Goal: Task Accomplishment & Management: Manage account settings

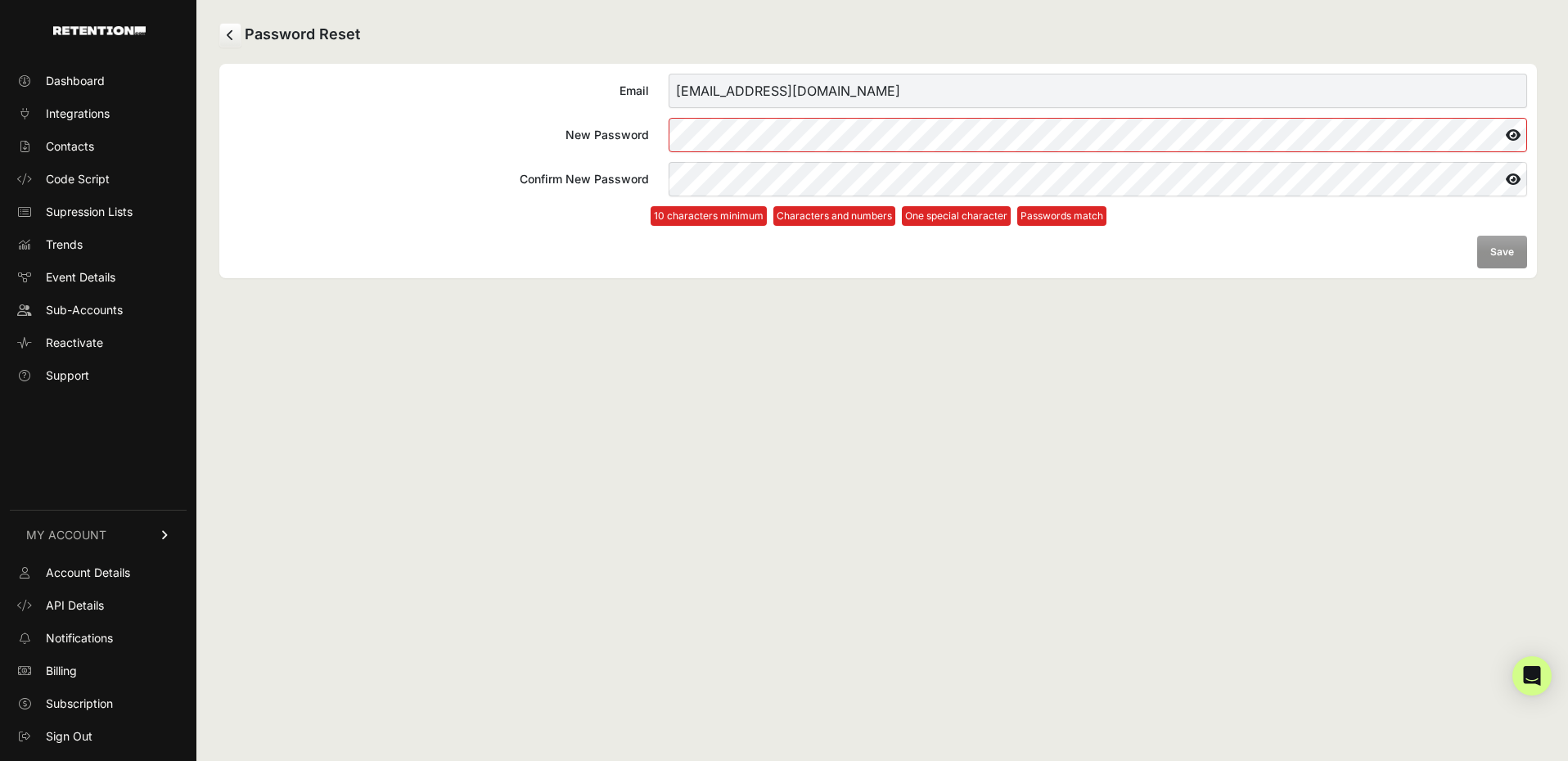
click at [0, 760] on com-1password-button at bounding box center [0, 761] width 0 height 0
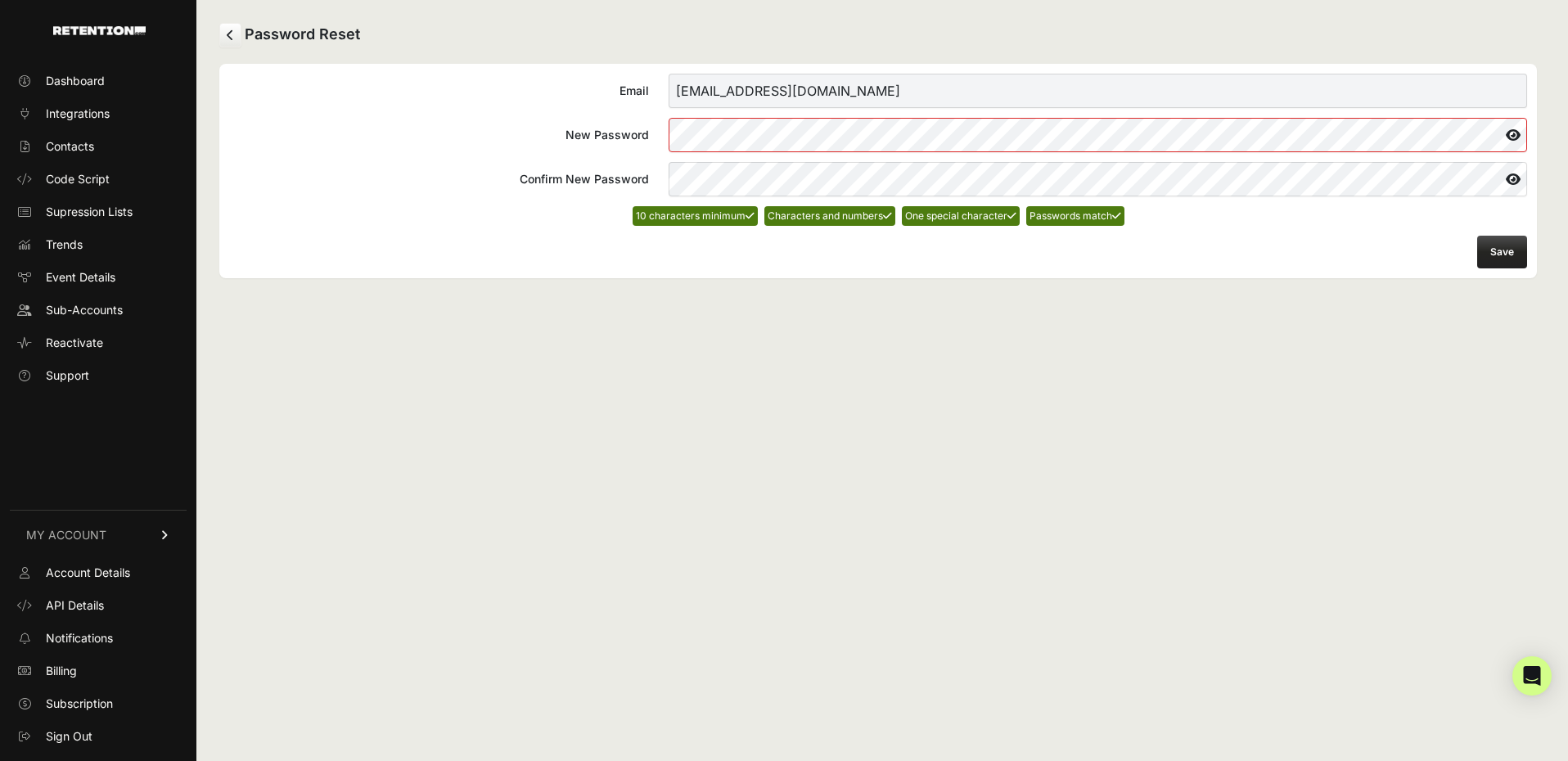
click at [1515, 137] on icon at bounding box center [1512, 134] width 27 height 26
click at [1497, 251] on button "Save" at bounding box center [1502, 251] width 50 height 32
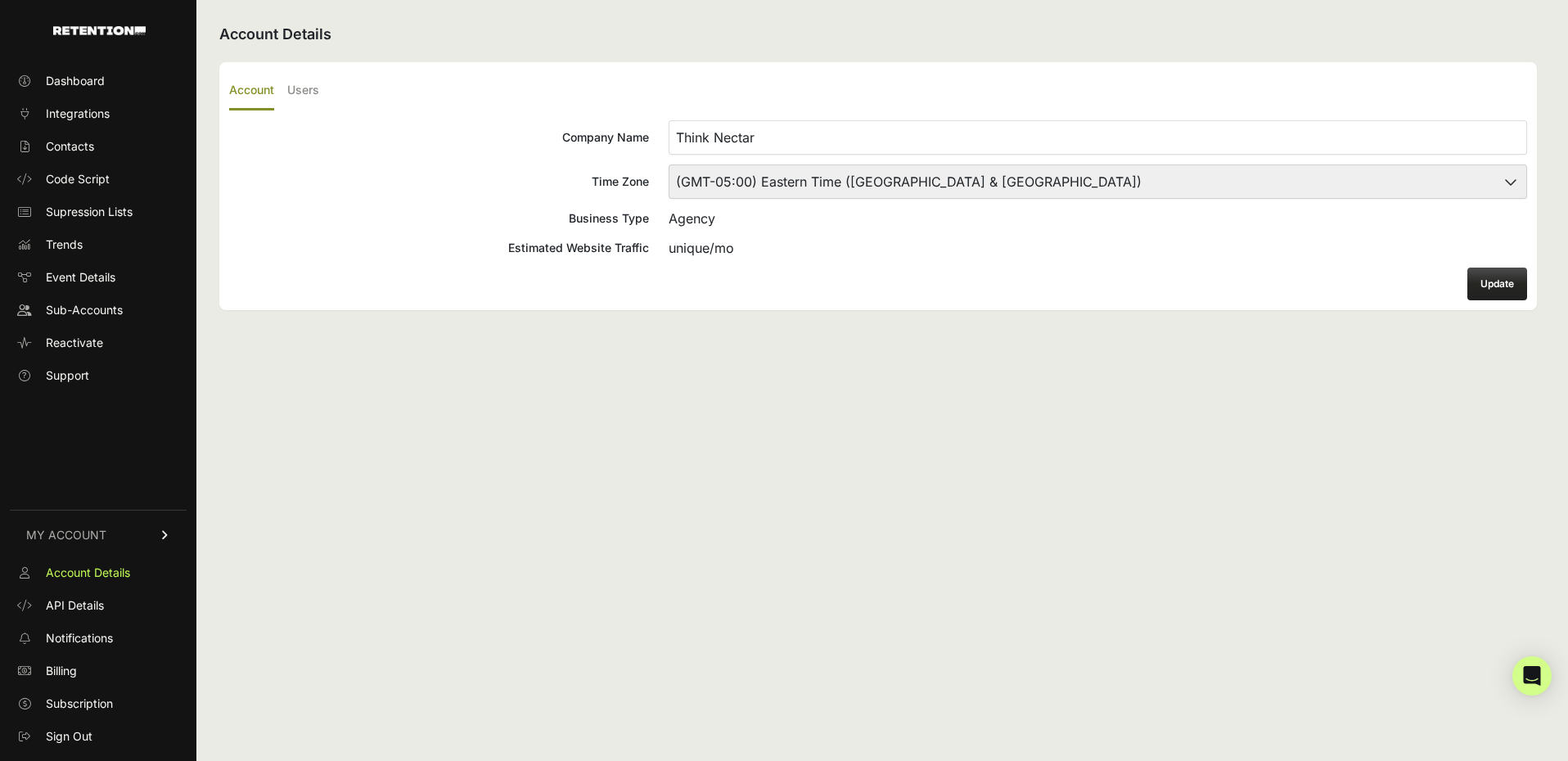
click at [726, 246] on div "unique/mo" at bounding box center [1098, 248] width 859 height 20
click at [1511, 278] on button "Update" at bounding box center [1497, 283] width 60 height 32
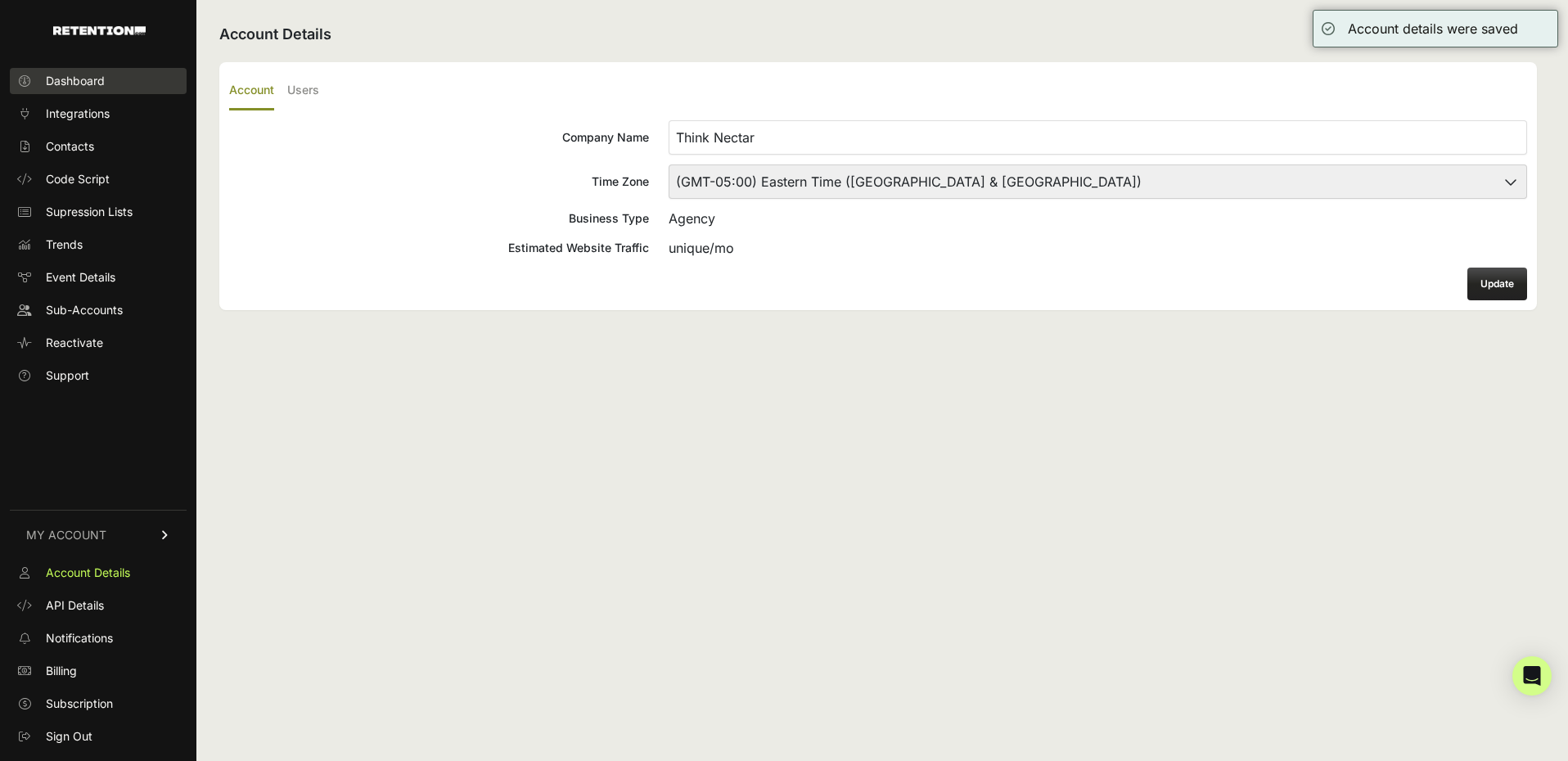
click at [62, 77] on span "Dashboard" at bounding box center [75, 81] width 59 height 17
